Goal: Contribute content: Contribute content

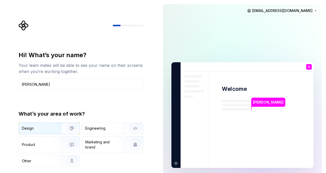
click at [29, 128] on div "Design" at bounding box center [28, 128] width 12 height 5
click at [34, 83] on input "[PERSON_NAME]" at bounding box center [81, 84] width 125 height 11
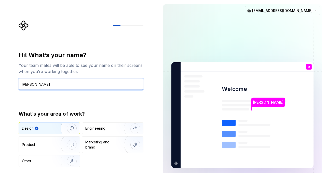
type input "[PERSON_NAME]"
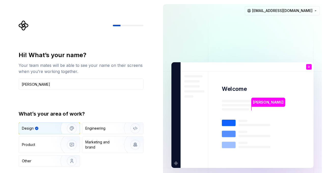
click at [5, 77] on div "Hi! What’s your name? Your team mates will be able to see your name on their sc…" at bounding box center [79, 115] width 159 height 230
click at [227, 123] on rect at bounding box center [229, 123] width 14 height 6
click at [37, 145] on div "Product" at bounding box center [39, 144] width 34 height 5
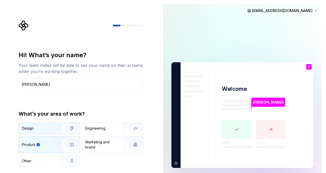
click at [34, 129] on div "Design" at bounding box center [38, 128] width 32 height 5
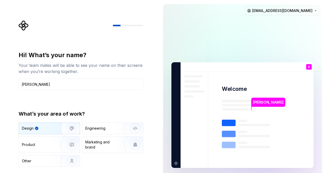
click at [70, 129] on img "button" at bounding box center [68, 128] width 33 height 34
type button "Design"
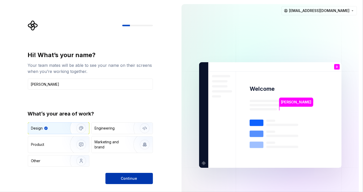
click at [122, 173] on span "Continue" at bounding box center [129, 178] width 16 height 5
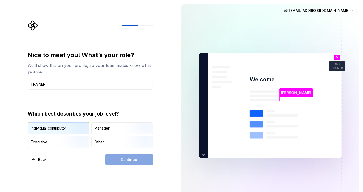
type input "TRAINER"
click at [62, 127] on img "button" at bounding box center [76, 135] width 33 height 34
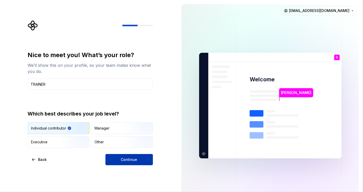
click at [137, 159] on button "Continue" at bounding box center [128, 159] width 47 height 11
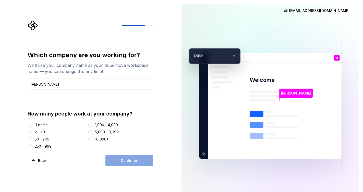
type input "[PERSON_NAME]"
click at [36, 124] on div "Just me" at bounding box center [41, 124] width 13 height 5
click at [32, 124] on button "Just me" at bounding box center [30, 125] width 4 height 4
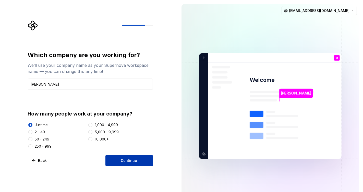
click at [119, 158] on button "Continue" at bounding box center [128, 160] width 47 height 11
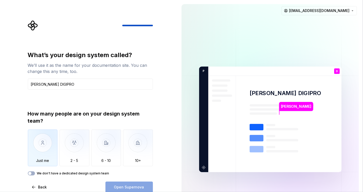
type input "[PERSON_NAME] DIGIPRO"
click at [45, 142] on img "button" at bounding box center [43, 147] width 30 height 34
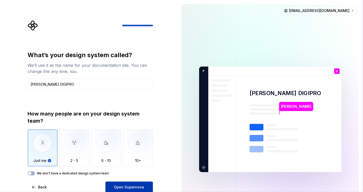
click at [125, 173] on span "Open Supernova" at bounding box center [129, 187] width 30 height 5
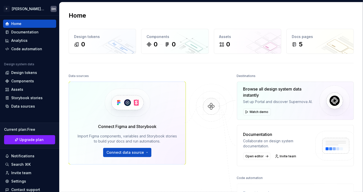
drag, startPoint x: 93, startPoint y: 0, endPoint x: 170, endPoint y: 61, distance: 98.5
click at [170, 61] on div "Home Design tokens 0 Components 0 0 Assets 0 Docs pages 5 Data sources Connect …" at bounding box center [210, 122] width 303 height 241
click at [27, 141] on span "Upgrade plan" at bounding box center [32, 139] width 24 height 5
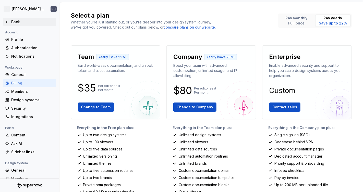
click at [8, 21] on icon at bounding box center [7, 22] width 4 height 4
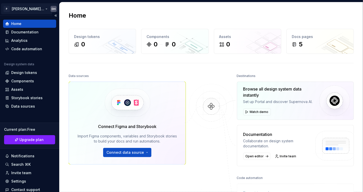
click at [36, 9] on html "P [PERSON_NAME] DIGIPRO DH Home Documentation Analytics Code automation Design …" at bounding box center [181, 96] width 363 height 192
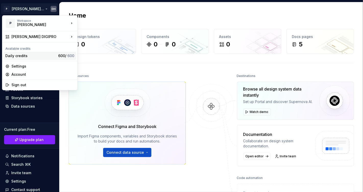
click at [67, 55] on span "600" at bounding box center [70, 56] width 7 height 4
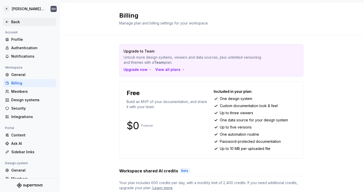
click at [5, 20] on div "Back" at bounding box center [29, 21] width 49 height 5
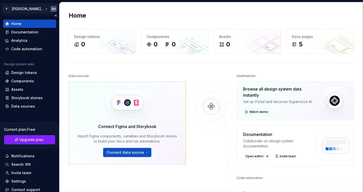
click at [39, 8] on html "P [PERSON_NAME] DIGIPRO DH Home Documentation Analytics Code automation Design …" at bounding box center [181, 96] width 363 height 192
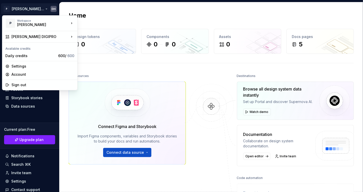
click at [111, 67] on html "P [PERSON_NAME] DIGIPRO DH Home Documentation Analytics Code automation Design …" at bounding box center [181, 96] width 363 height 192
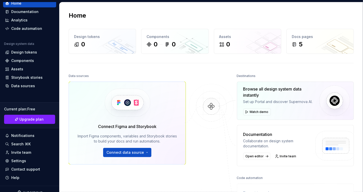
scroll to position [27, 0]
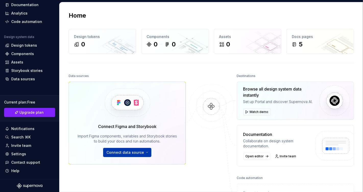
click at [147, 152] on button "Connect data source" at bounding box center [127, 152] width 48 height 9
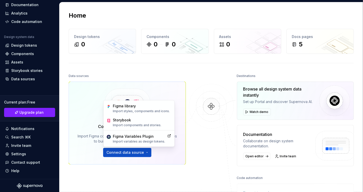
click at [119, 171] on div "Data sources Connect Figma and Storybook Import Figma components, variables and…" at bounding box center [127, 129] width 117 height 115
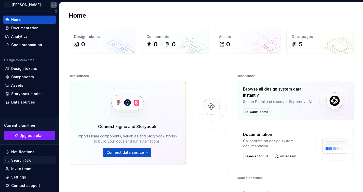
scroll to position [0, 0]
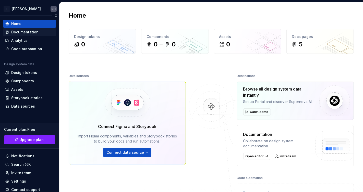
click at [30, 32] on div "Documentation" at bounding box center [24, 32] width 27 height 5
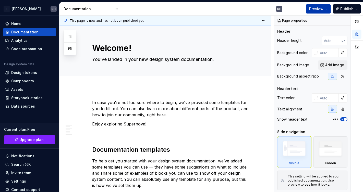
click at [326, 8] on button "Preview" at bounding box center [318, 8] width 25 height 9
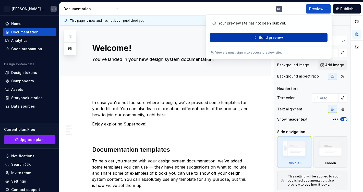
click at [284, 37] on button "Build preview" at bounding box center [268, 37] width 117 height 9
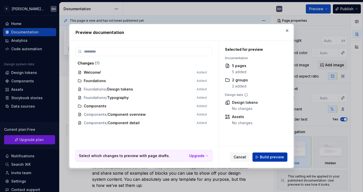
click at [264, 156] on span "Build preview" at bounding box center [272, 157] width 24 height 5
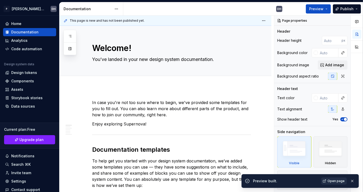
click at [326, 173] on span "Open page" at bounding box center [335, 181] width 17 height 4
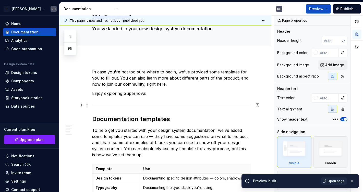
scroll to position [85, 0]
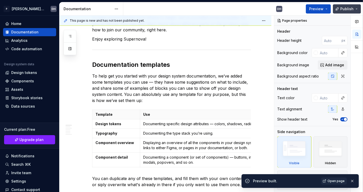
click at [326, 8] on span "Publish" at bounding box center [346, 8] width 13 height 5
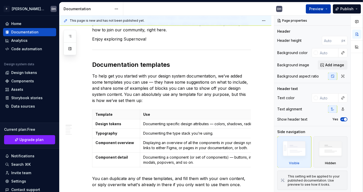
click at [326, 9] on button "Preview" at bounding box center [318, 8] width 25 height 9
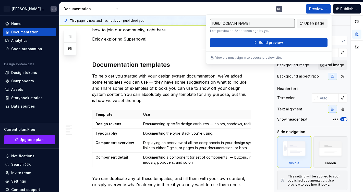
click at [198, 10] on div "DH" at bounding box center [204, 8] width 163 height 13
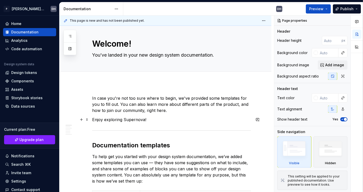
scroll to position [0, 0]
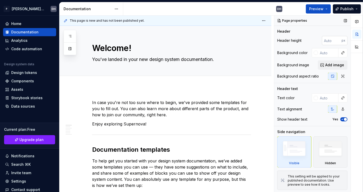
click at [326, 39] on input "number" at bounding box center [332, 40] width 20 height 9
click at [326, 38] on input "number" at bounding box center [332, 40] width 20 height 9
click at [265, 57] on div "Welcome! You’ve landed in your new design system documentation. Edit header" at bounding box center [165, 51] width 212 height 50
click at [325, 65] on span "Add image" at bounding box center [334, 64] width 19 height 5
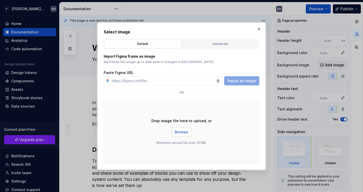
click at [188, 131] on button "Browse" at bounding box center [181, 132] width 20 height 9
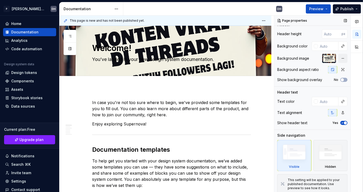
scroll to position [9, 0]
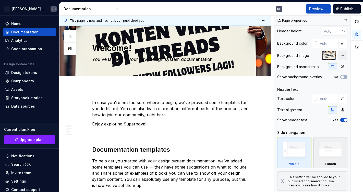
click at [326, 145] on img at bounding box center [329, 151] width 29 height 22
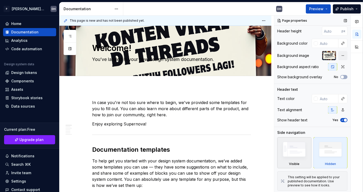
click at [295, 146] on img at bounding box center [293, 151] width 29 height 22
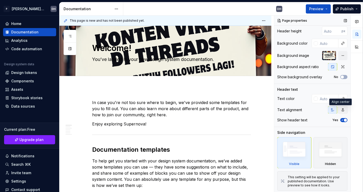
click at [326, 108] on icon "button" at bounding box center [342, 110] width 4 height 4
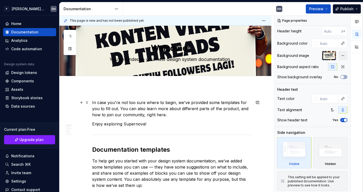
click at [207, 112] on p "In case you're not too sure where to begin, we've provided some templates for y…" at bounding box center [171, 108] width 159 height 18
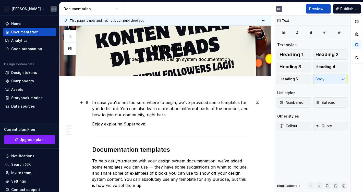
scroll to position [0, 0]
click at [321, 125] on span "Quote" at bounding box center [323, 125] width 17 height 5
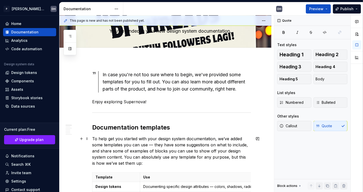
scroll to position [57, 0]
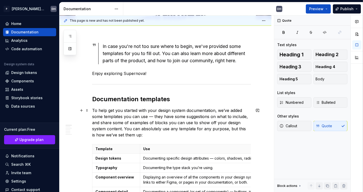
click at [187, 131] on p "To help get you started with your design system documentation, we’ve added some…" at bounding box center [171, 122] width 159 height 31
click at [188, 125] on p "To help get you started with your design system documentation, we’ve added some…" at bounding box center [171, 122] width 159 height 31
click at [299, 102] on span "Numbered" at bounding box center [291, 102] width 24 height 5
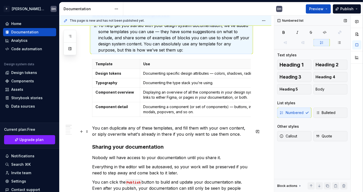
type textarea "*"
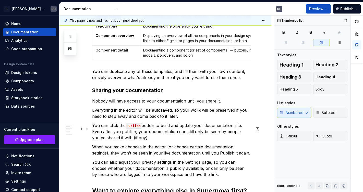
scroll to position [255, 0]
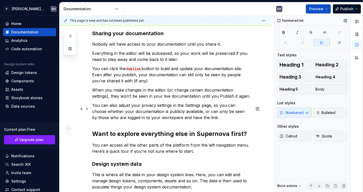
click at [184, 117] on p "You can also adjust your privacy settings in the Settings page, so you can choo…" at bounding box center [171, 111] width 159 height 18
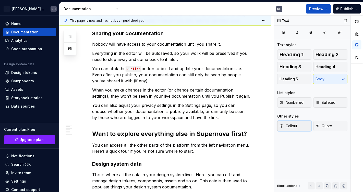
click at [285, 127] on span "Callout" at bounding box center [288, 125] width 18 height 5
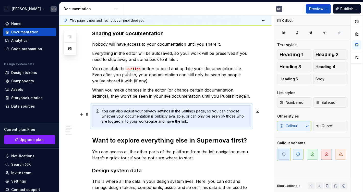
scroll to position [312, 0]
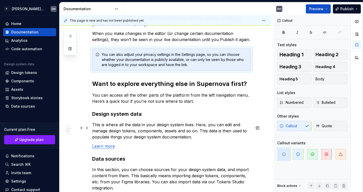
click at [175, 129] on p "This is where all the data in your design system lives. Here, you can edit and …" at bounding box center [171, 131] width 159 height 18
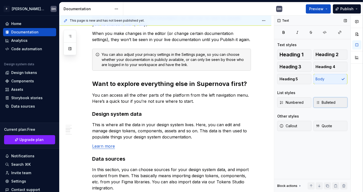
click at [326, 103] on span "Bulleted" at bounding box center [325, 102] width 20 height 5
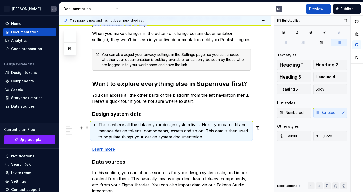
click at [213, 140] on p "This is where all the data in your design system lives. Here, you can edit and …" at bounding box center [174, 131] width 153 height 18
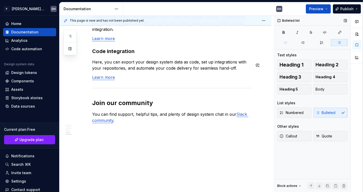
scroll to position [498, 0]
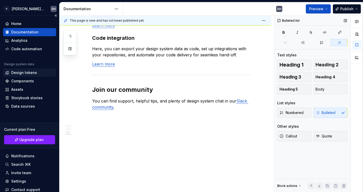
click at [28, 70] on div "Design tokens" at bounding box center [24, 72] width 26 height 5
